Goal: Contribute content

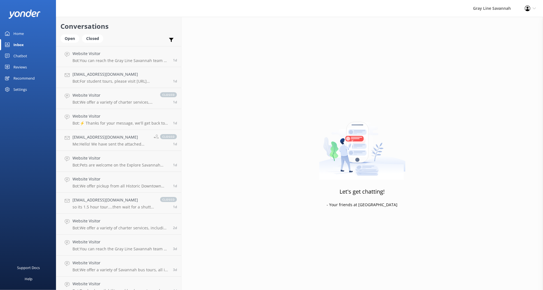
click at [24, 41] on link "Inbox" at bounding box center [28, 44] width 56 height 11
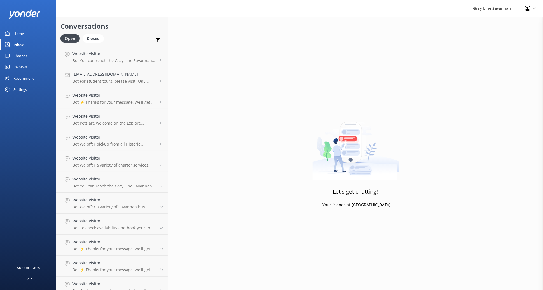
click at [15, 54] on div "Chatbot" at bounding box center [20, 55] width 14 height 11
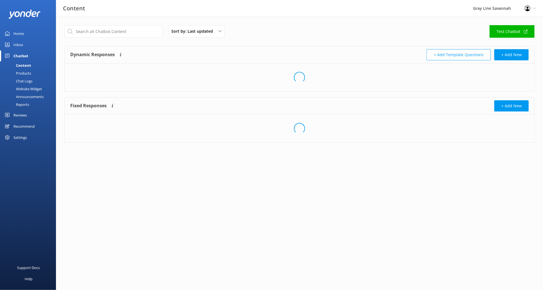
click at [15, 54] on div "Chatbot" at bounding box center [20, 55] width 15 height 11
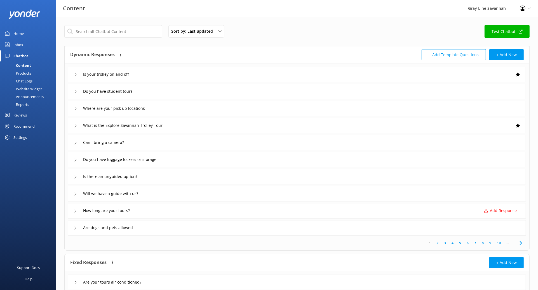
click at [500, 212] on p "Add Response" at bounding box center [503, 211] width 27 height 6
